Goal: Book appointment/travel/reservation

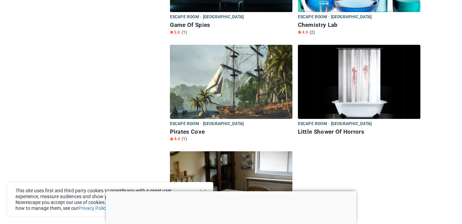
scroll to position [262, 0]
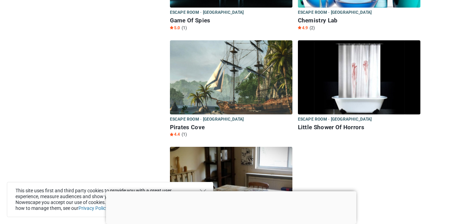
click at [216, 95] on img at bounding box center [231, 77] width 123 height 74
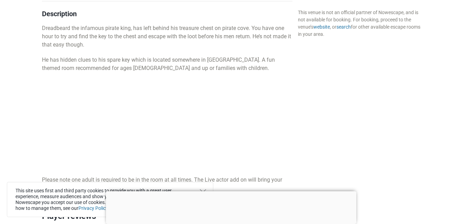
scroll to position [381, 0]
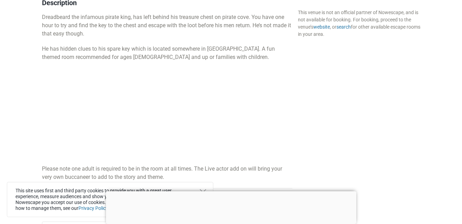
click at [232, 191] on div at bounding box center [231, 191] width 251 height 0
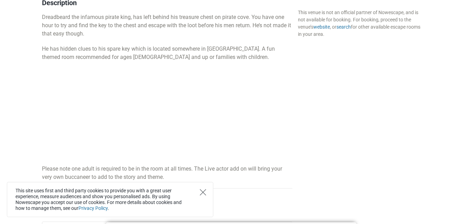
click at [203, 192] on icon "Close" at bounding box center [203, 192] width 6 height 6
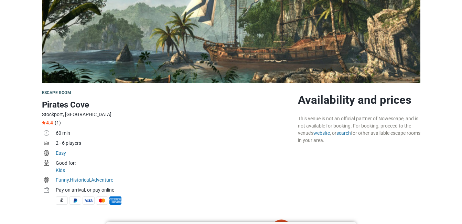
scroll to position [0, 0]
